Goal: Information Seeking & Learning: Check status

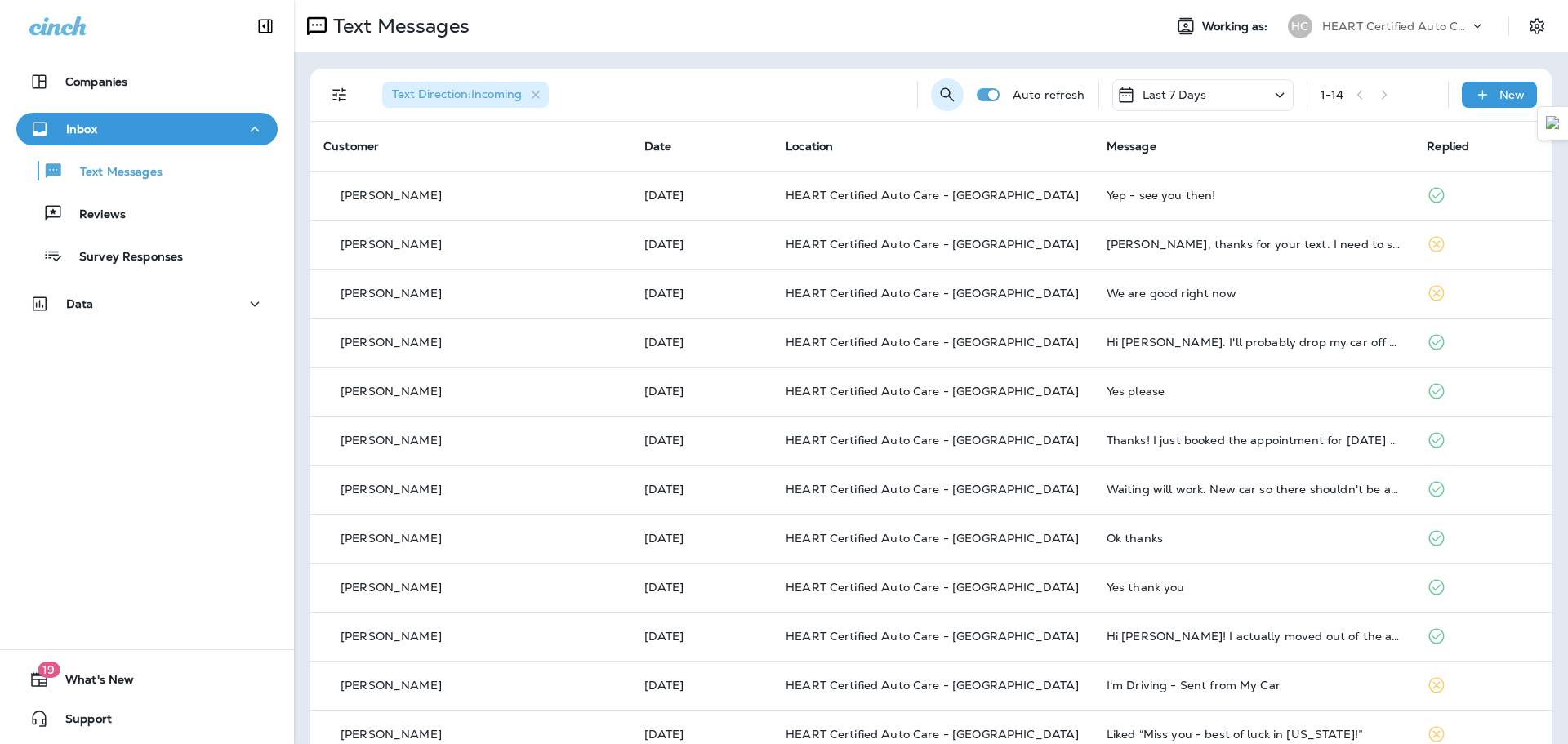
click at [940, 88] on icon "Search Messages" at bounding box center [946, 93] width 13 height 13
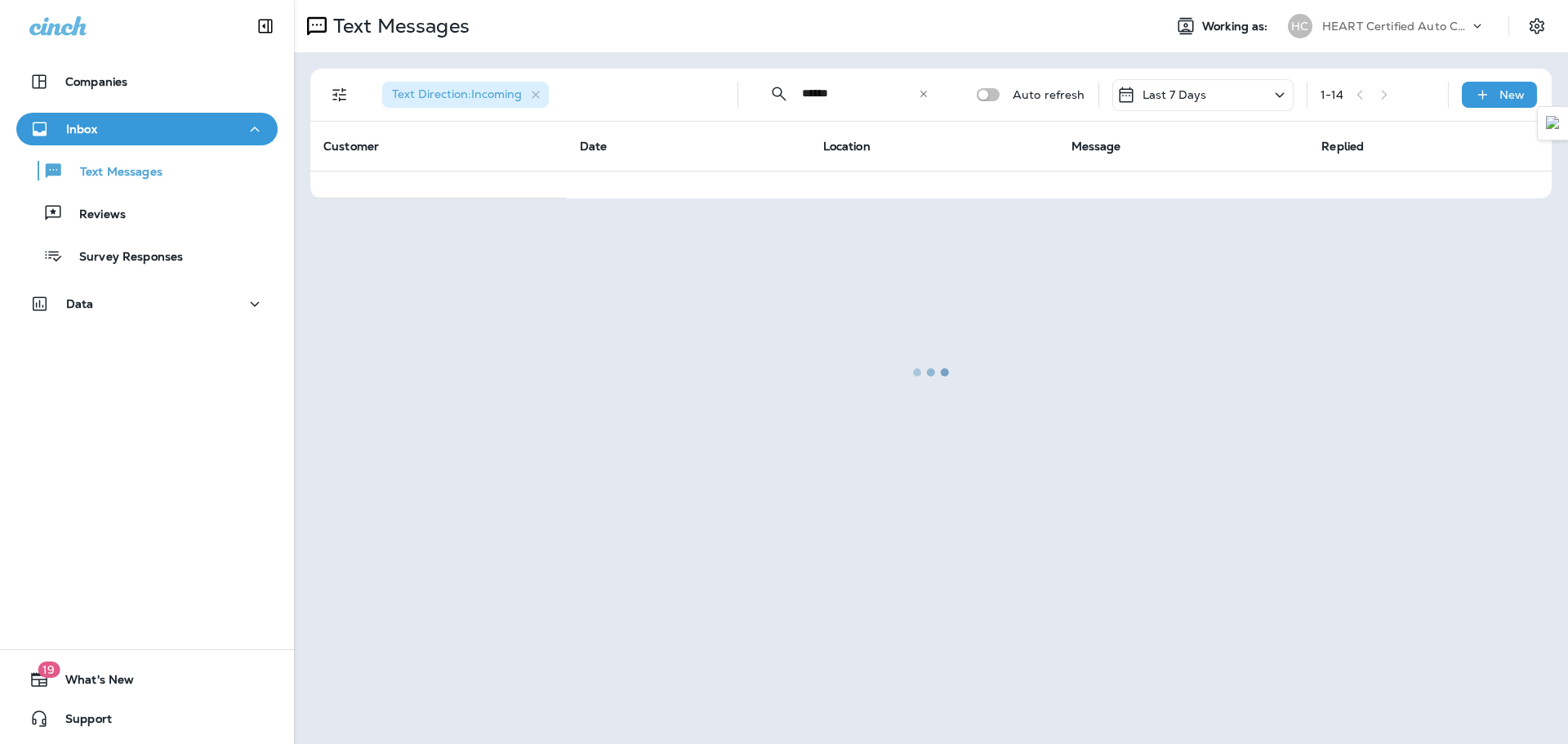
type input "******"
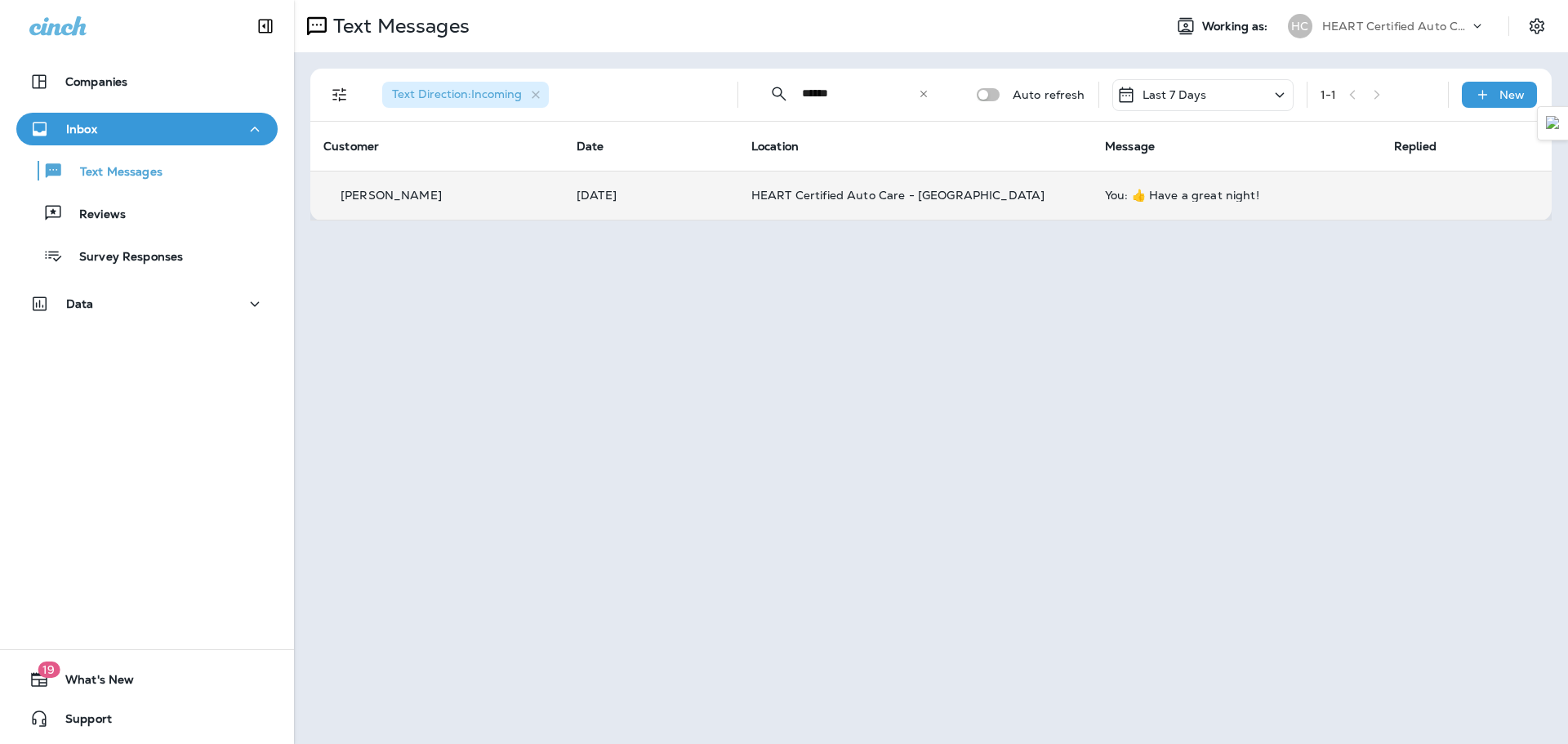
click at [684, 215] on td "[DATE]" at bounding box center [650, 195] width 175 height 49
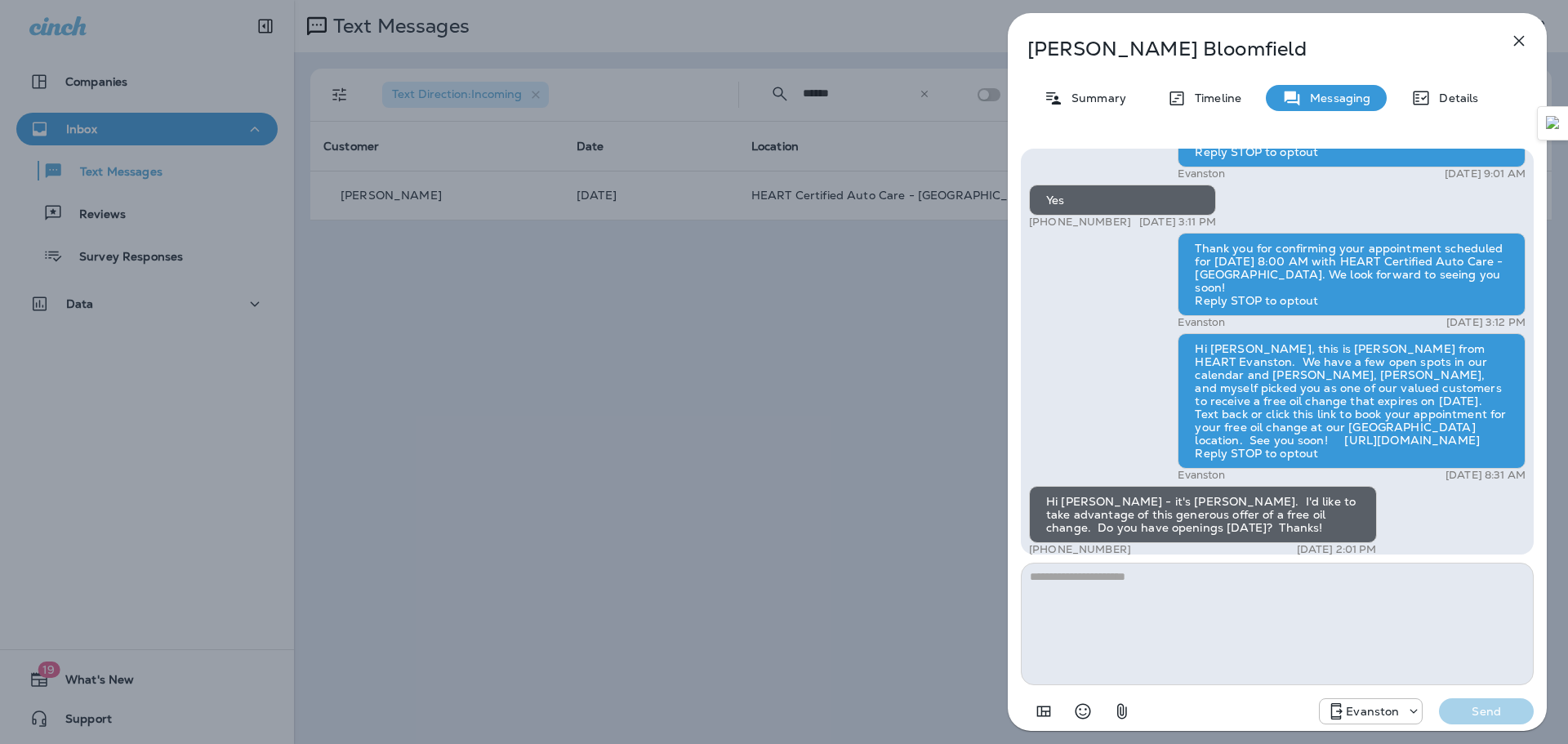
scroll to position [-326, 0]
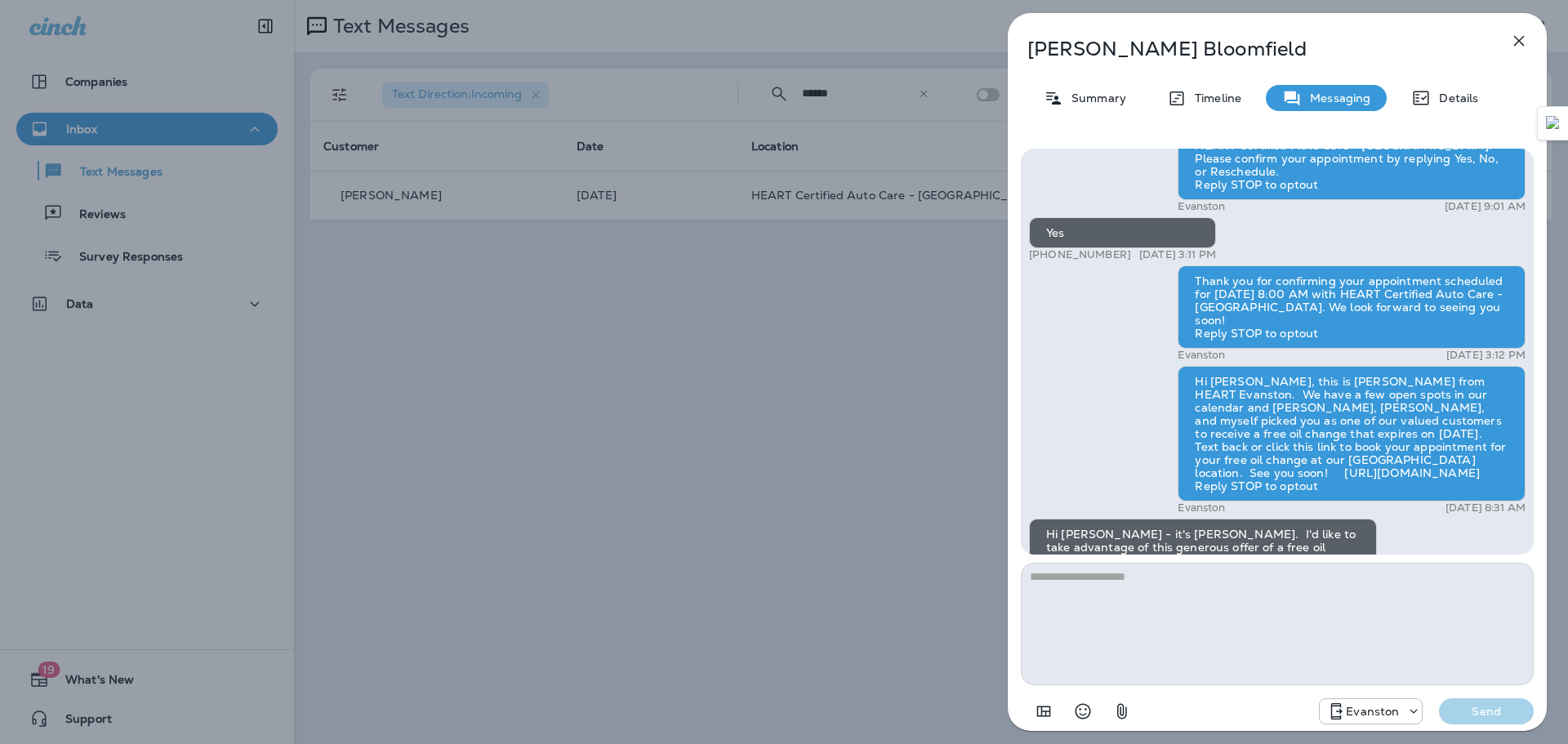
click at [1526, 35] on icon "button" at bounding box center [1519, 41] width 20 height 20
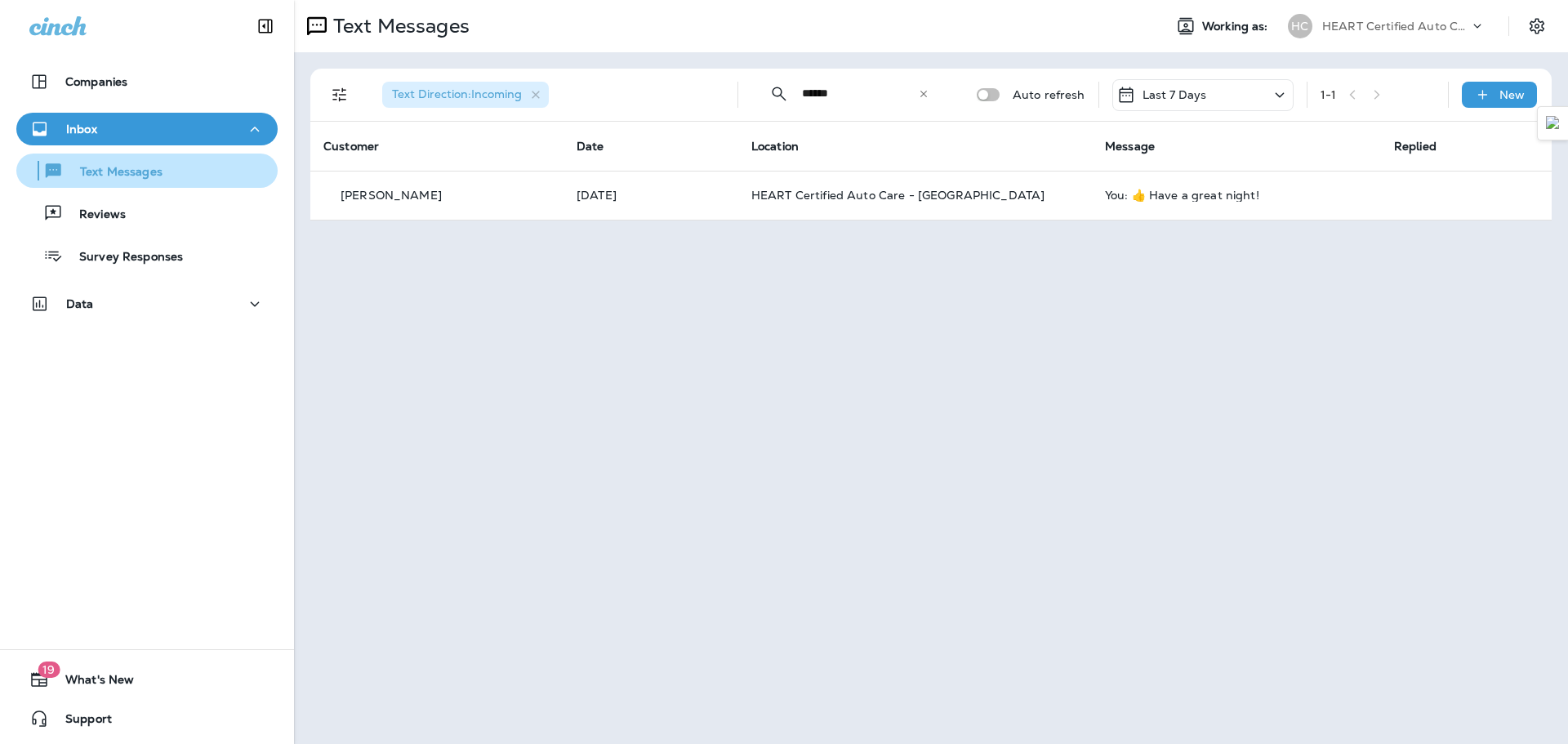
click at [169, 175] on div "Text Messages" at bounding box center [147, 170] width 248 height 24
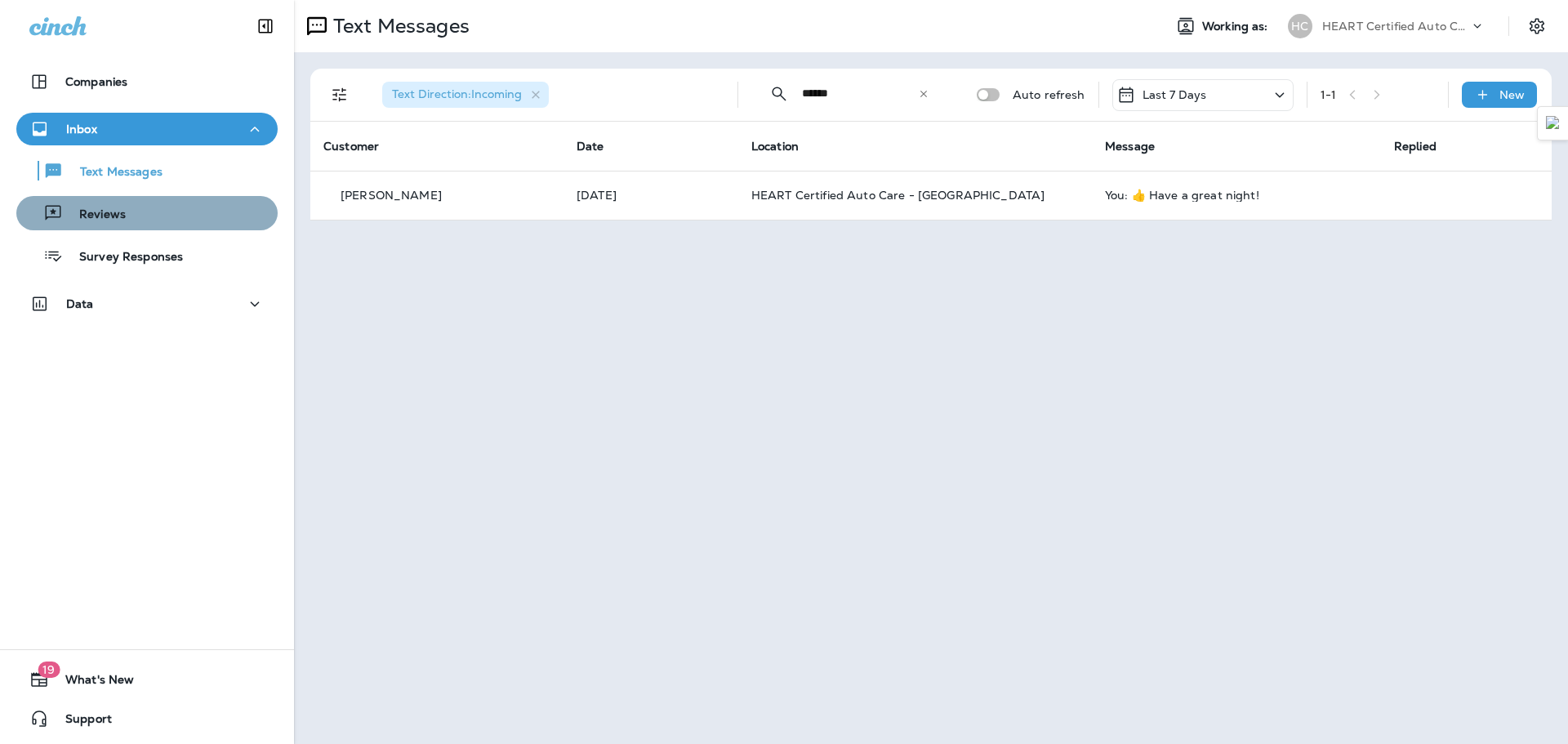
click at [162, 215] on div "Reviews" at bounding box center [147, 212] width 248 height 24
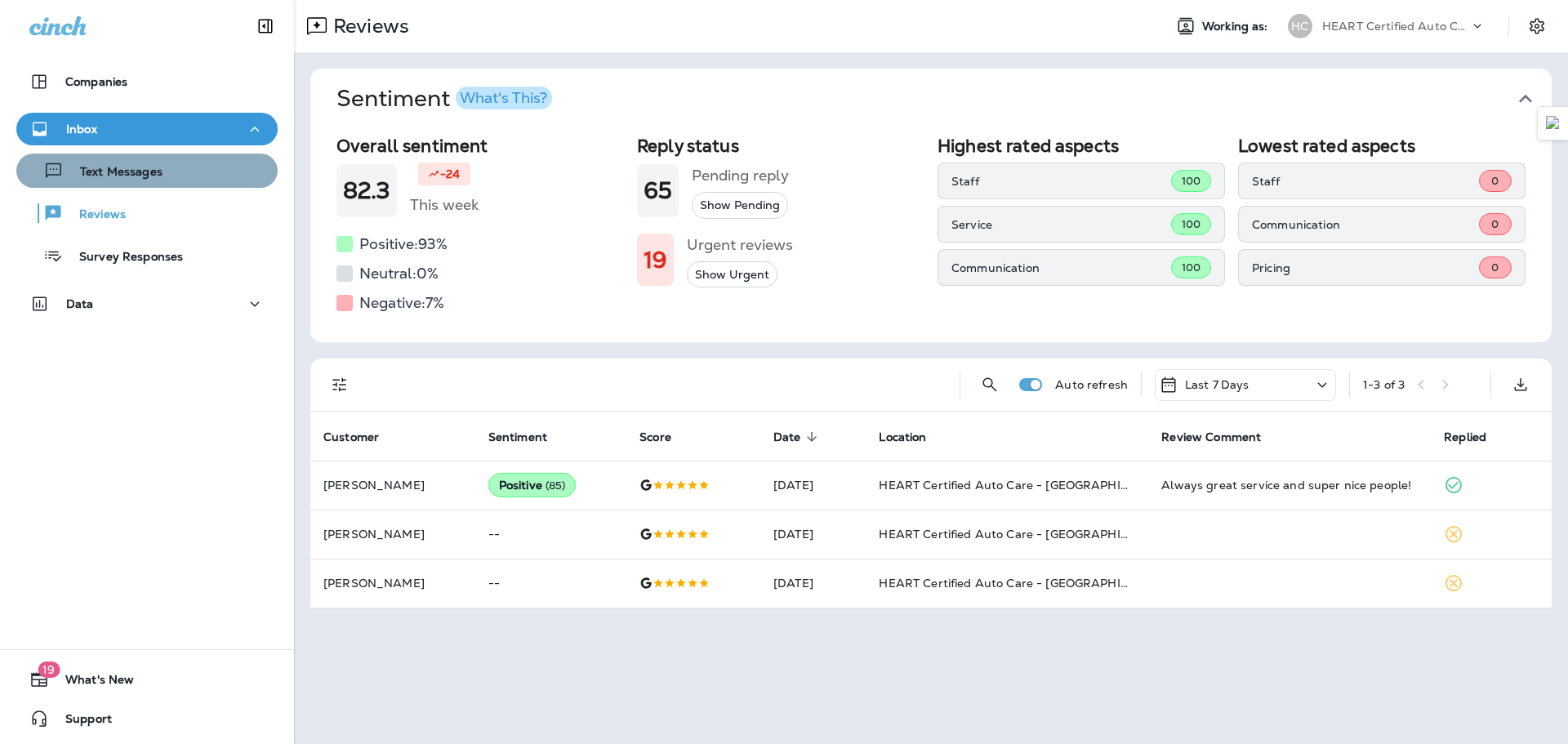
click at [171, 178] on div "Text Messages" at bounding box center [147, 170] width 248 height 24
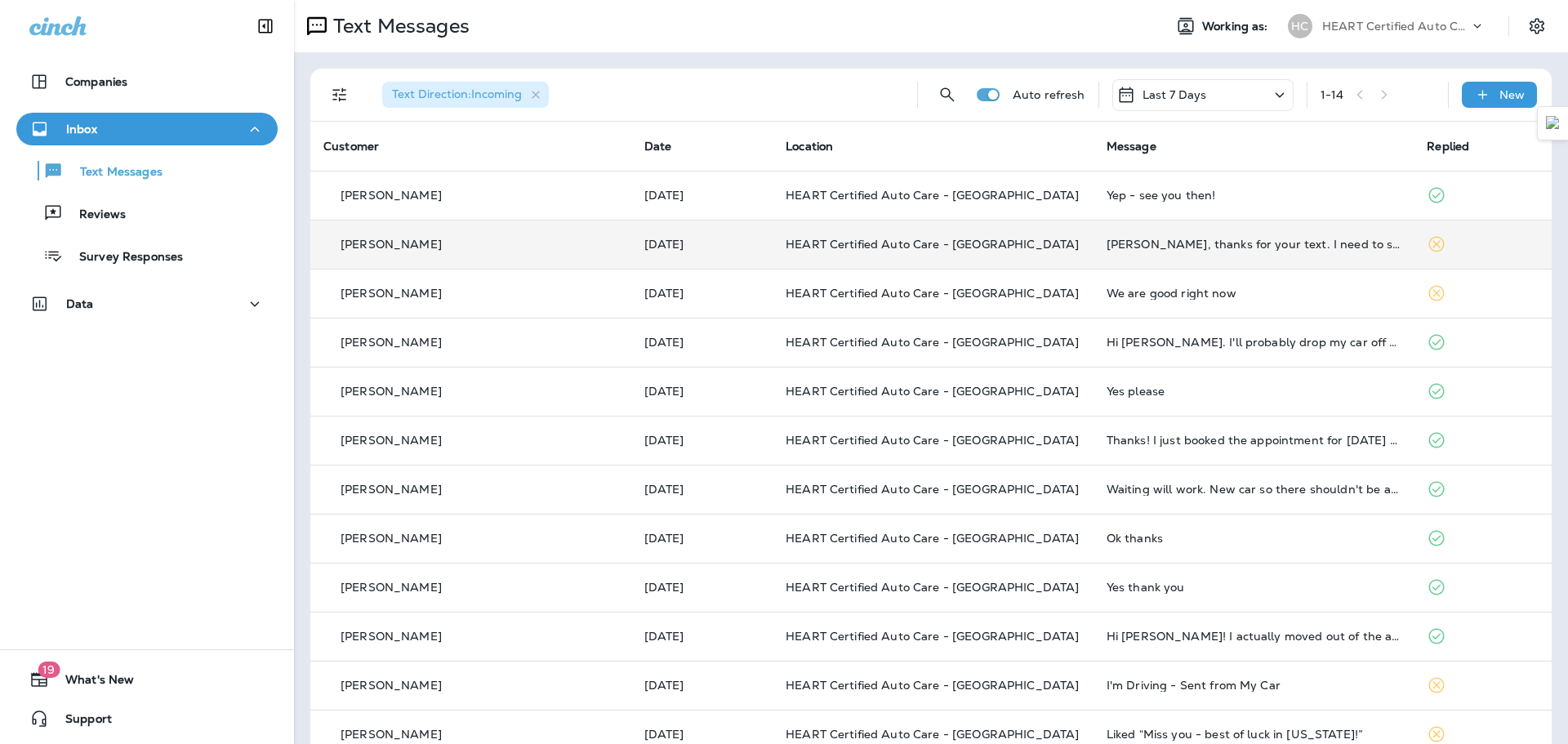
click at [1027, 252] on td "HEART Certified Auto Care - [GEOGRAPHIC_DATA]" at bounding box center [933, 244] width 321 height 49
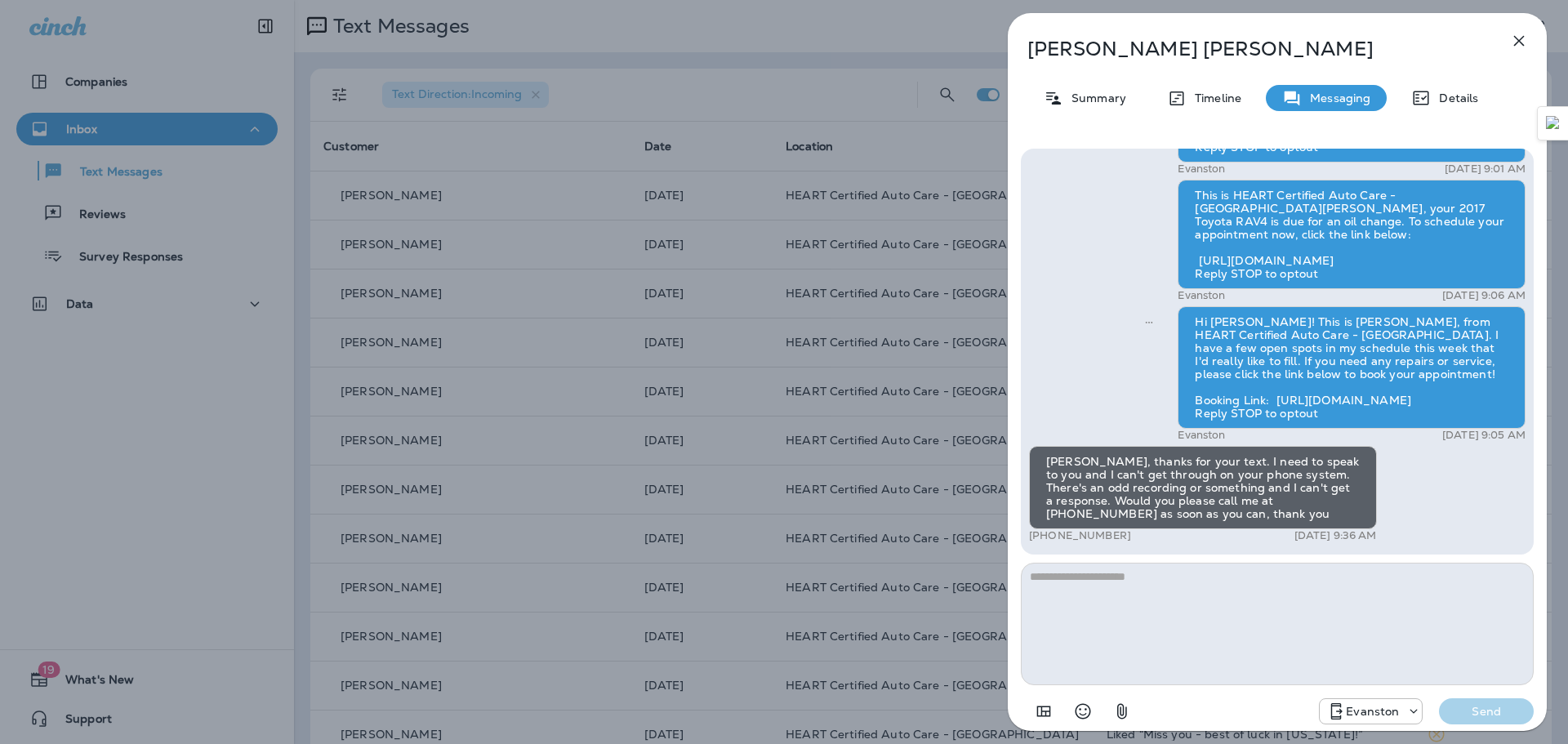
click at [1513, 43] on icon "button" at bounding box center [1519, 41] width 20 height 20
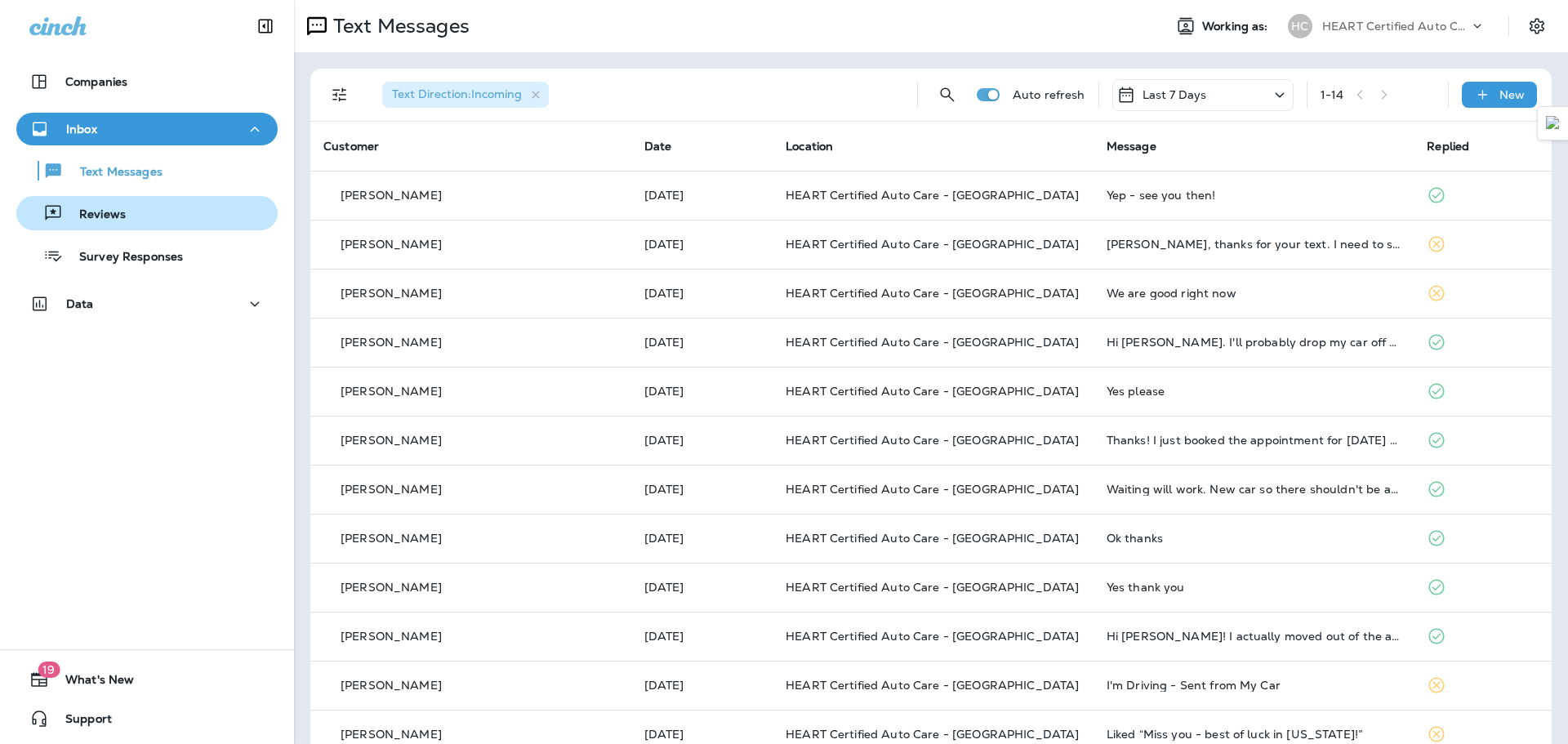
click at [150, 224] on div "Reviews" at bounding box center [147, 212] width 248 height 24
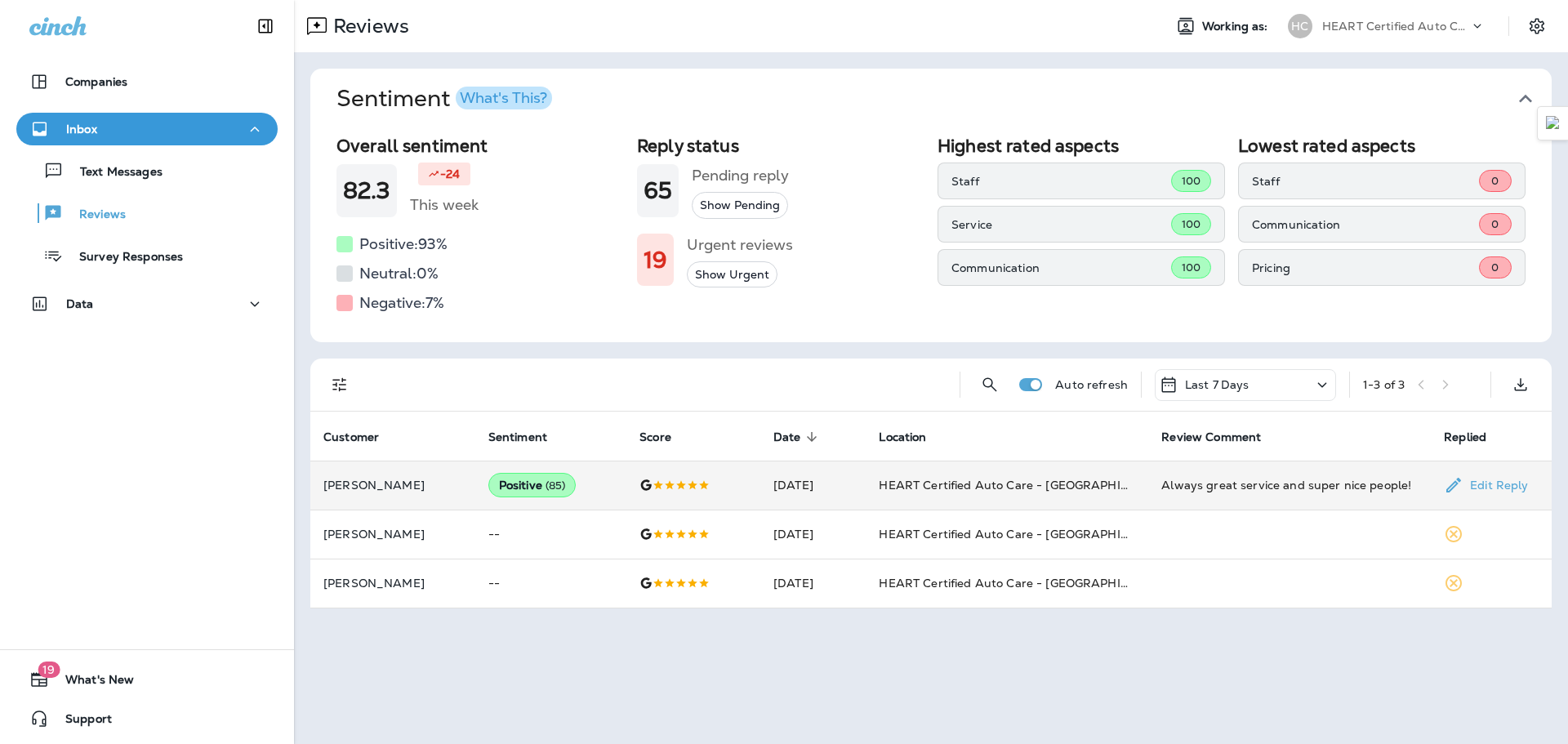
click at [422, 486] on p "[PERSON_NAME]" at bounding box center [393, 485] width 139 height 13
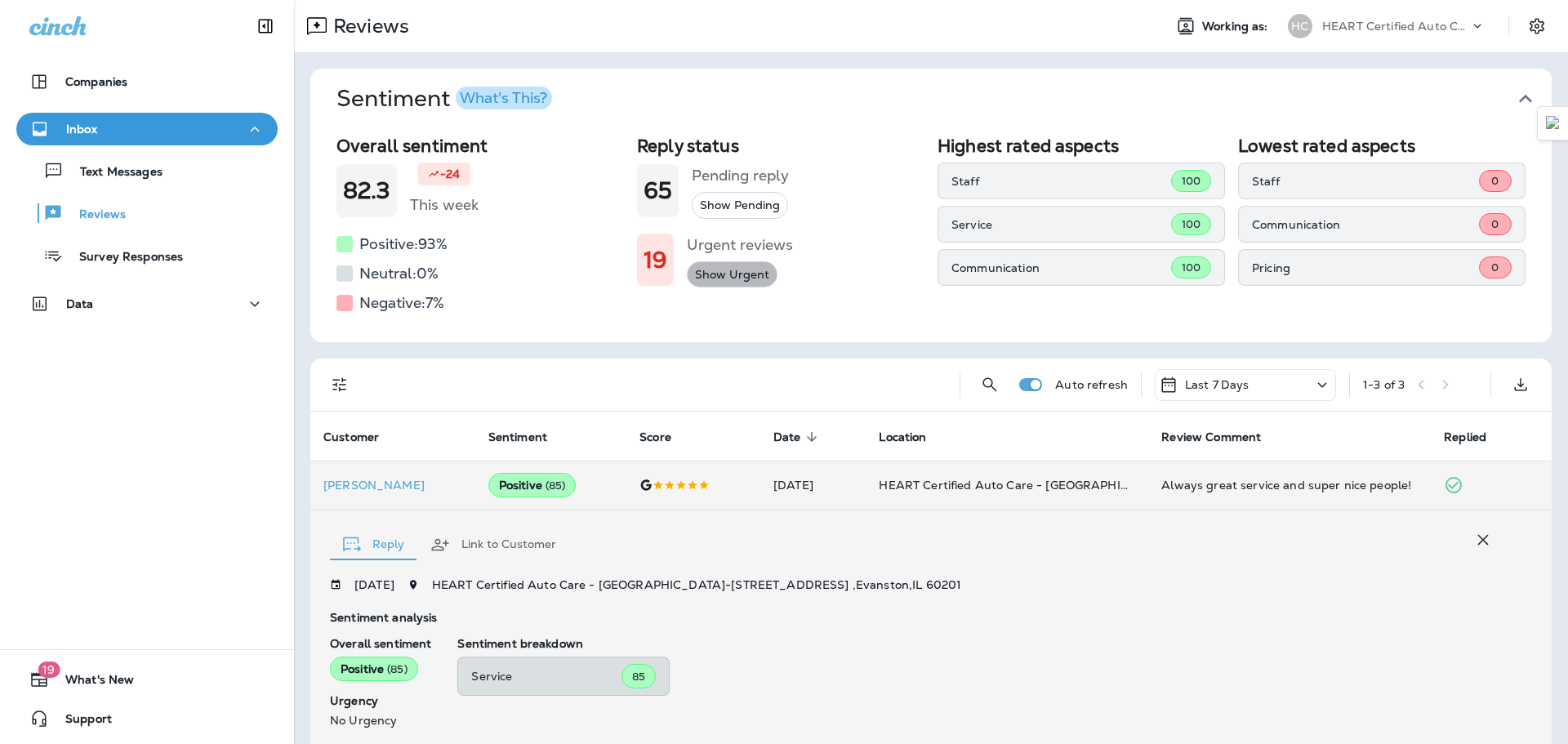
click at [731, 278] on button "Show Urgent" at bounding box center [732, 274] width 91 height 27
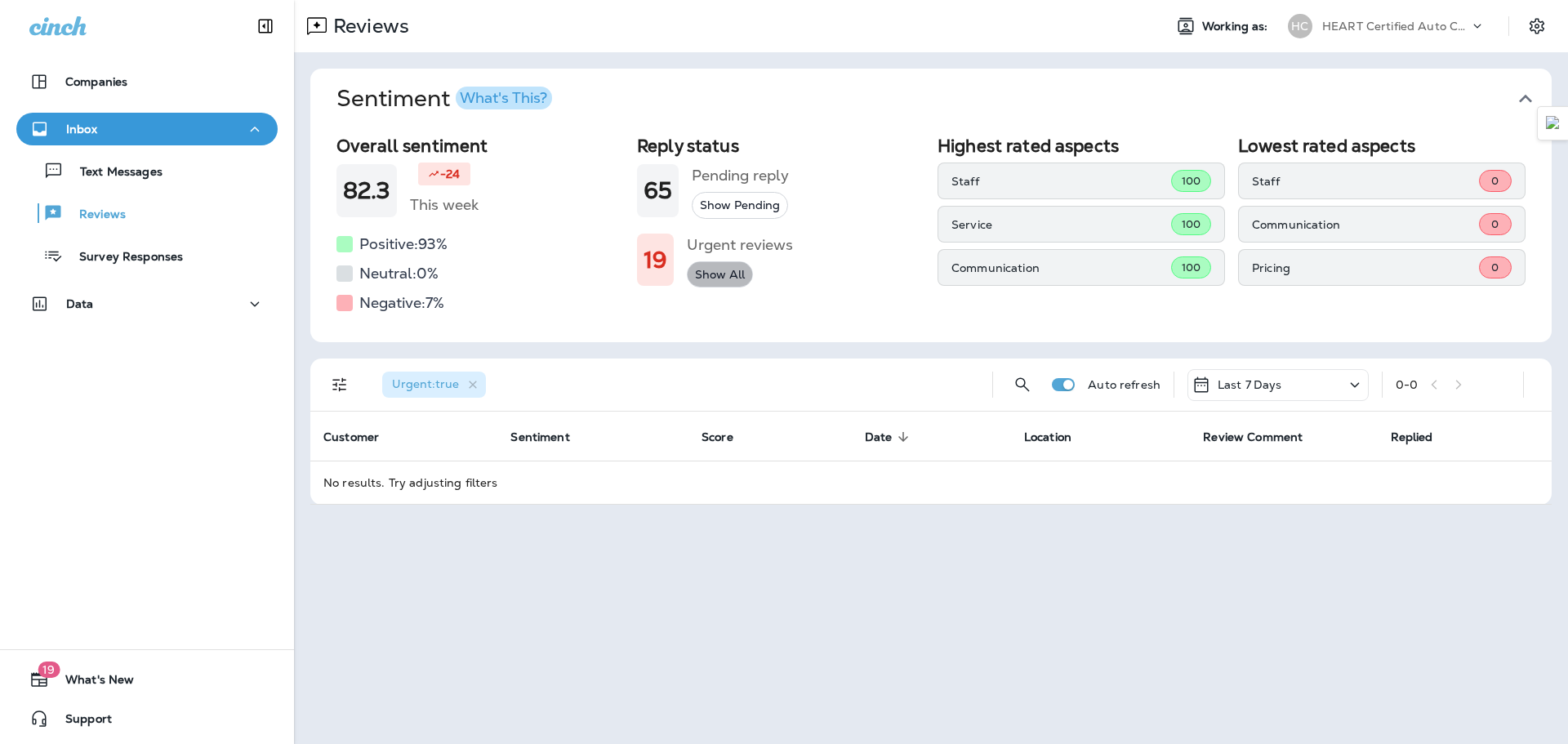
click at [710, 276] on button "Show All" at bounding box center [720, 274] width 66 height 27
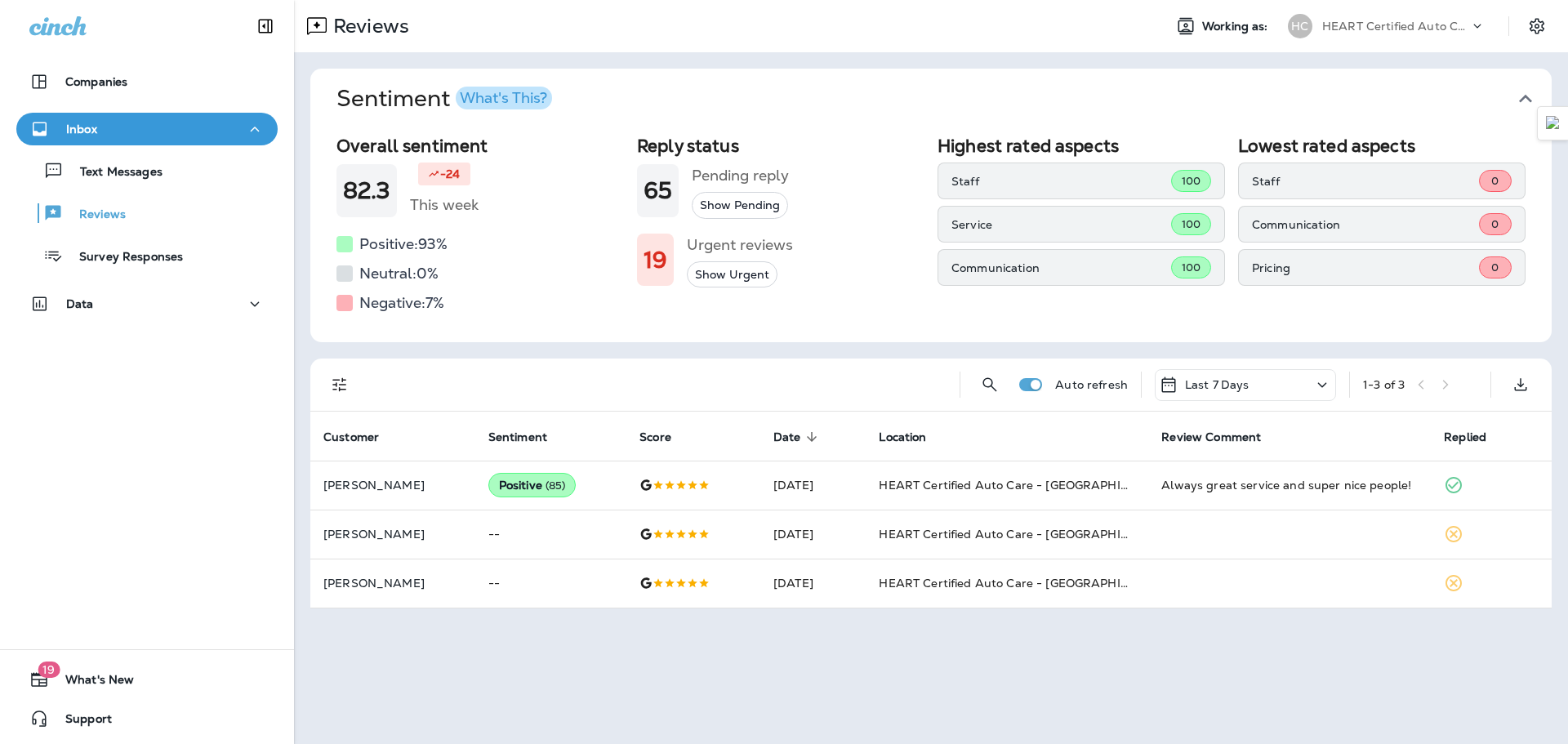
click at [1203, 389] on p "Last 7 Days" at bounding box center [1217, 385] width 65 height 13
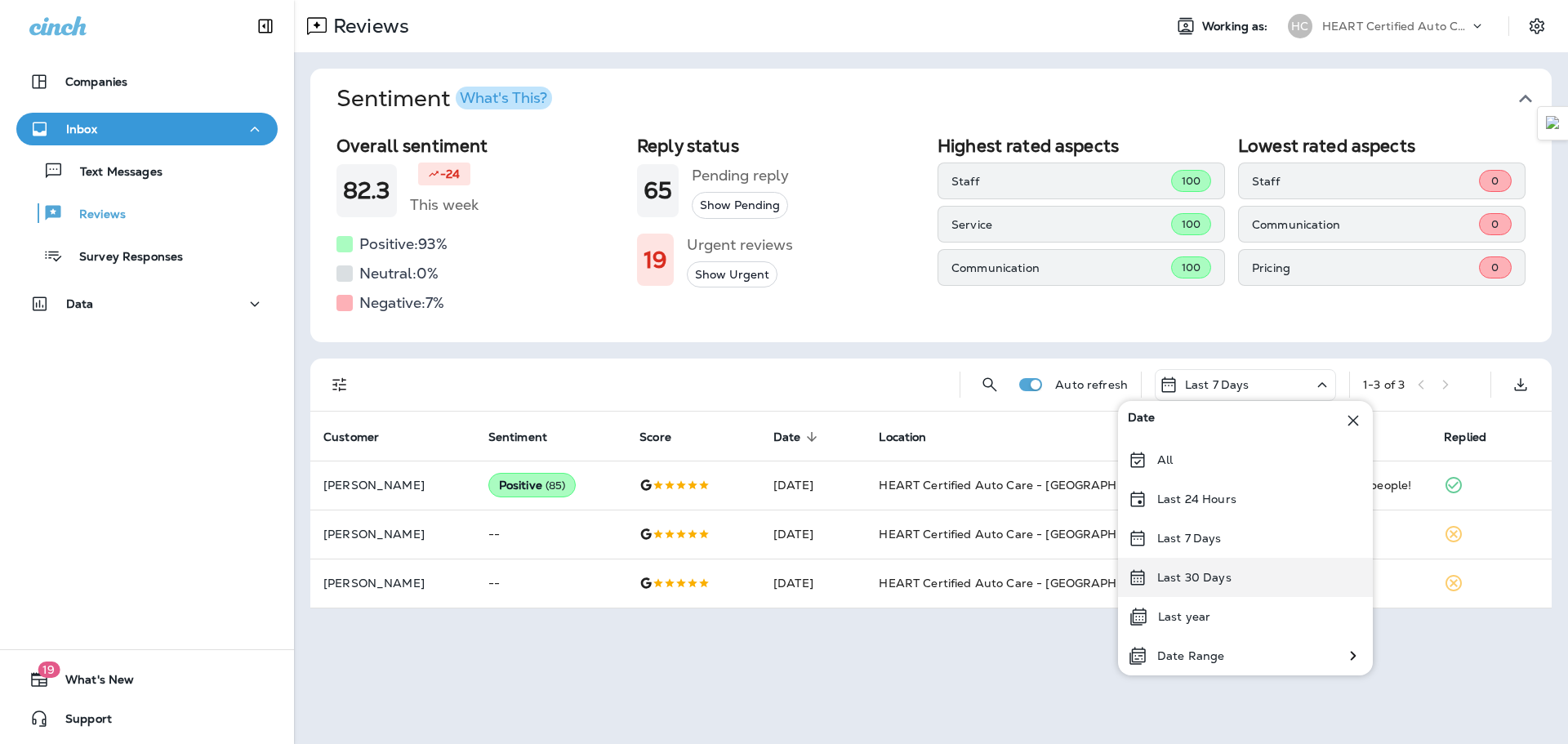
click at [1197, 580] on p "Last 30 Days" at bounding box center [1194, 577] width 74 height 13
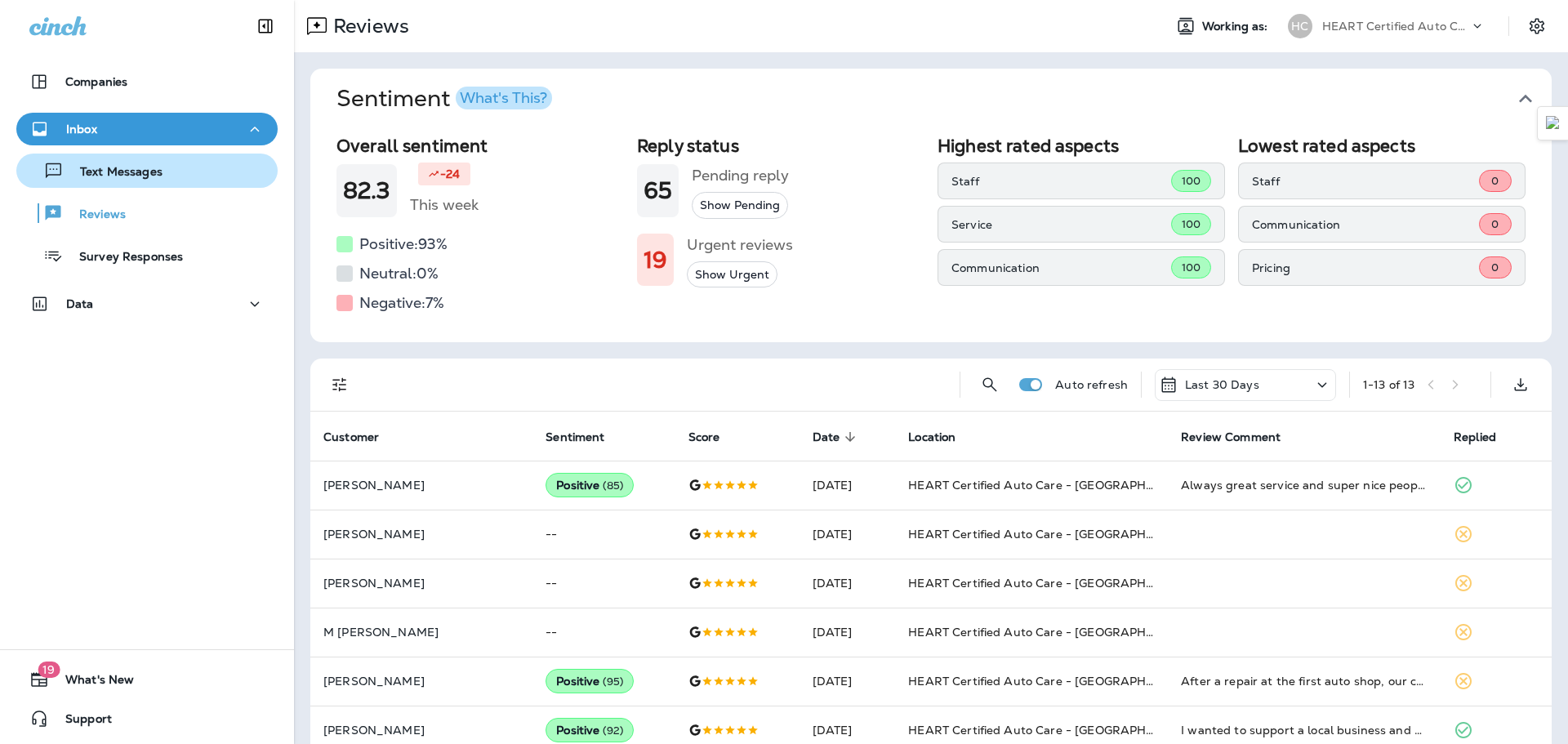
click at [121, 169] on p "Text Messages" at bounding box center [113, 172] width 99 height 15
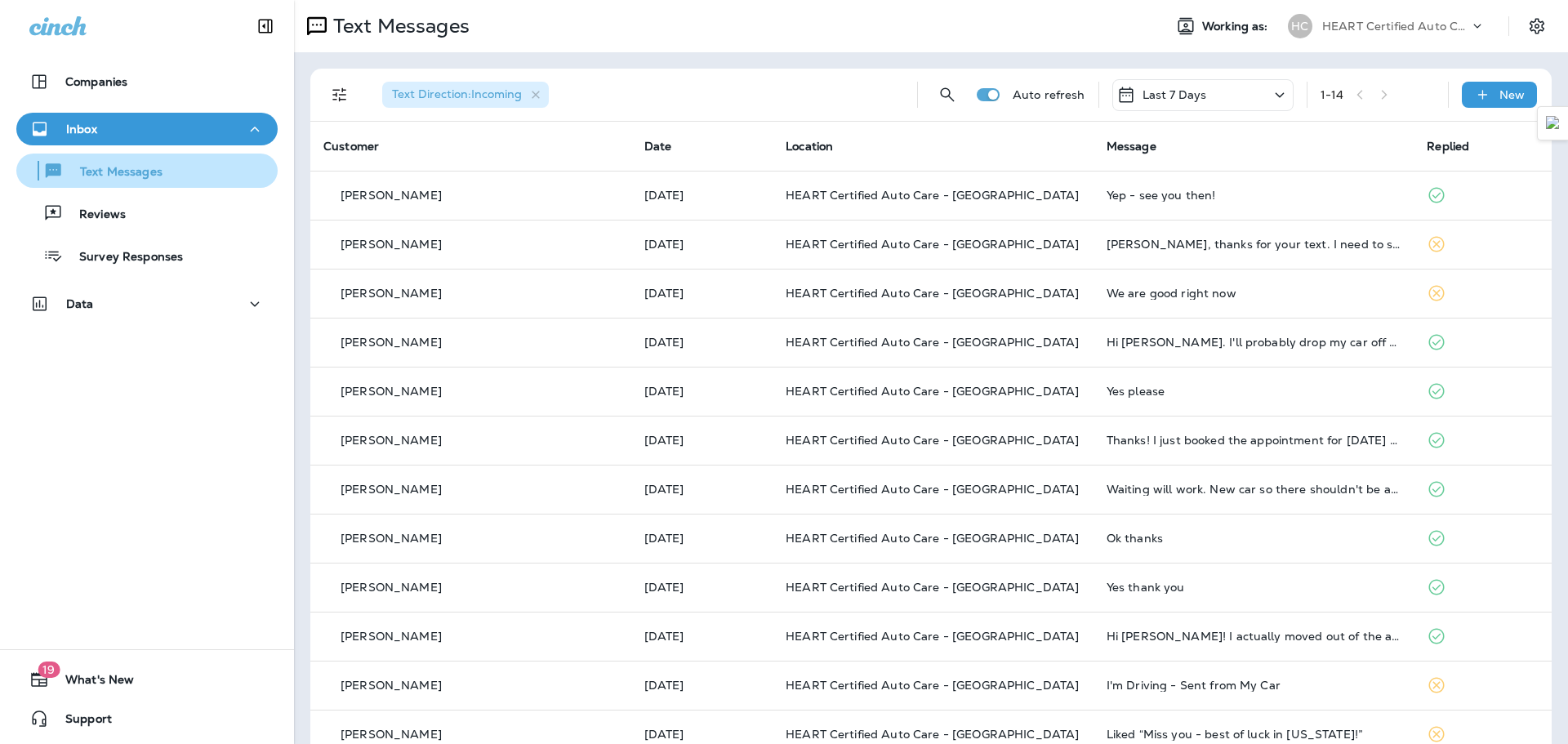
click at [96, 156] on button "Text Messages" at bounding box center [146, 170] width 261 height 34
click at [946, 73] on div "Text Direction : Incoming Auto refresh Last 7 Days 1 - 14 New" at bounding box center [934, 95] width 1222 height 52
click at [940, 93] on icon "Search Messages" at bounding box center [948, 95] width 20 height 20
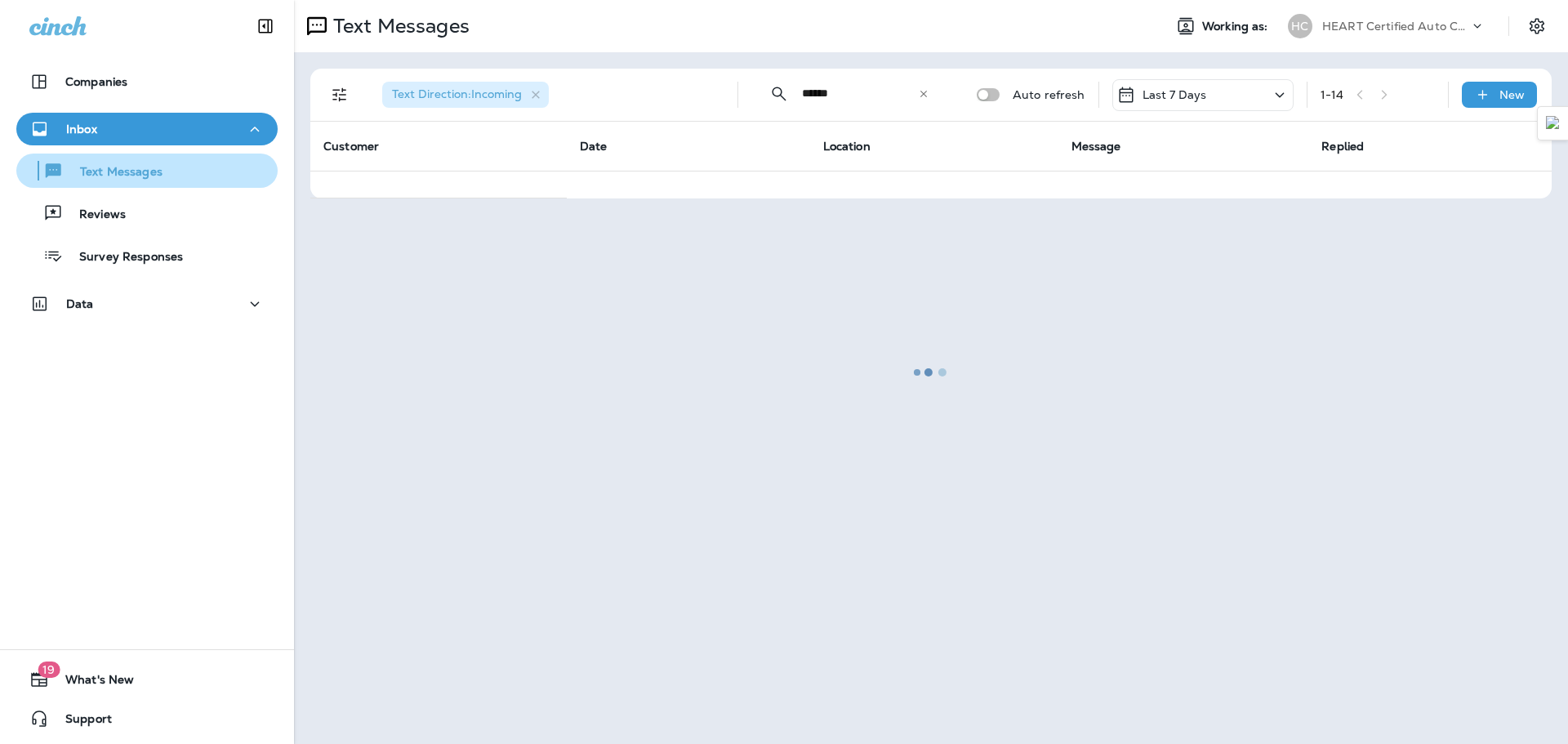
type input "******"
